Goal: Find specific page/section: Find specific page/section

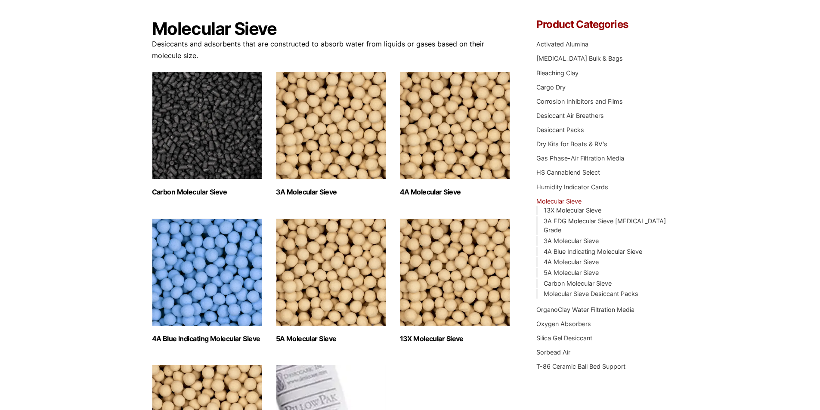
scroll to position [57, 0]
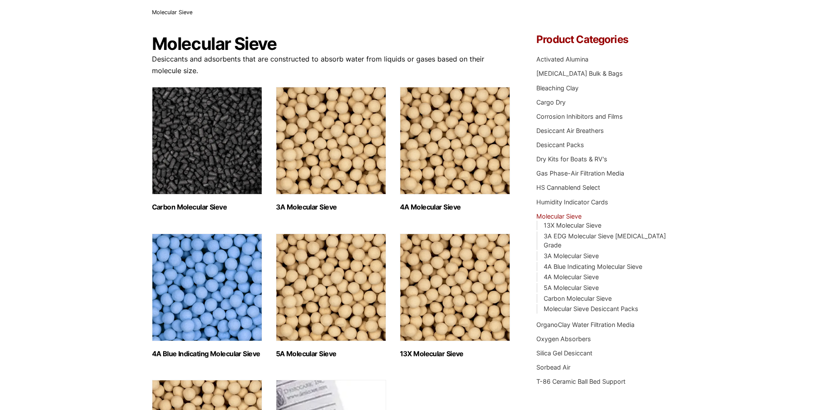
click at [450, 168] on img "Visit product category 4A Molecular Sieve" at bounding box center [455, 141] width 110 height 108
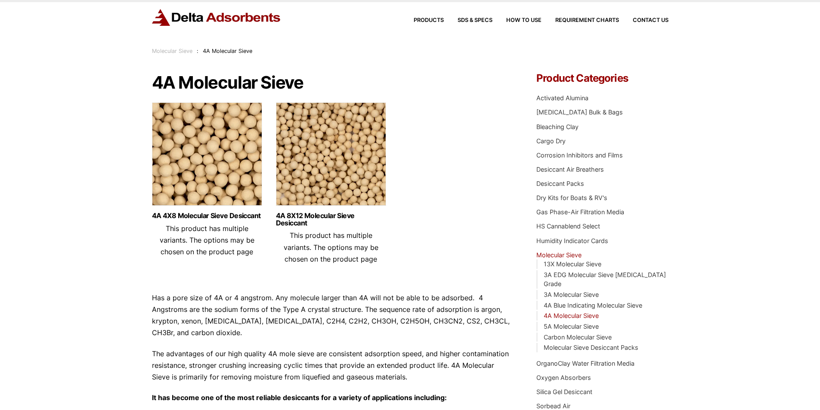
scroll to position [29, 0]
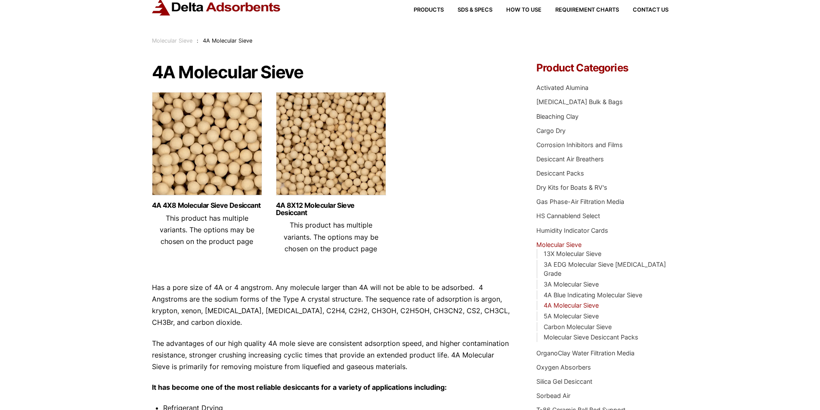
click at [338, 171] on img at bounding box center [331, 146] width 110 height 108
drag, startPoint x: 569, startPoint y: 274, endPoint x: 550, endPoint y: 274, distance: 18.5
click at [569, 281] on link "3A Molecular Sieve" at bounding box center [570, 284] width 55 height 7
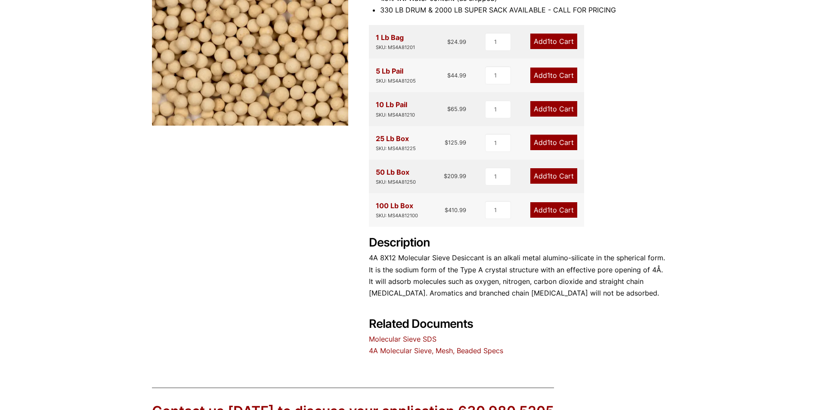
scroll to position [201, 0]
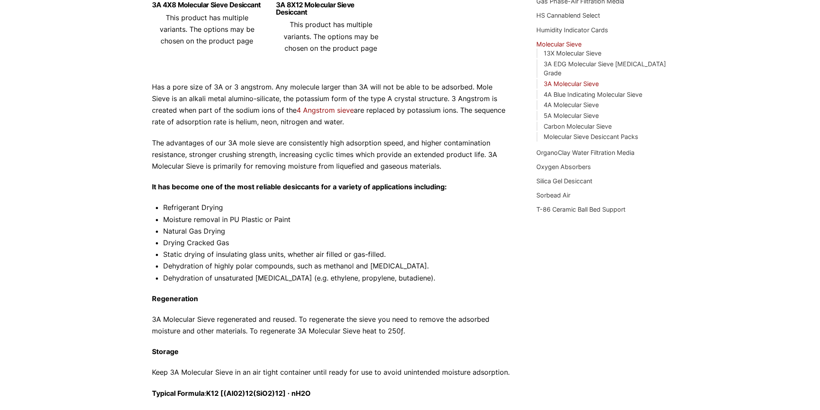
scroll to position [201, 0]
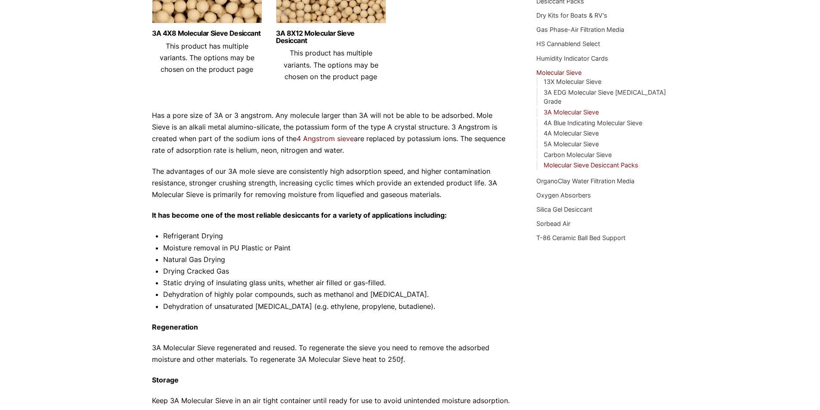
click at [601, 161] on link "Molecular Sieve Desiccant Packs" at bounding box center [590, 164] width 95 height 7
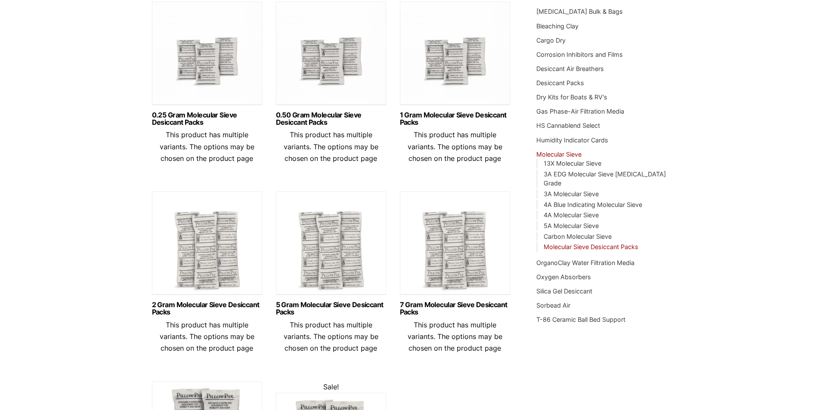
scroll to position [115, 0]
